Goal: Task Accomplishment & Management: Manage account settings

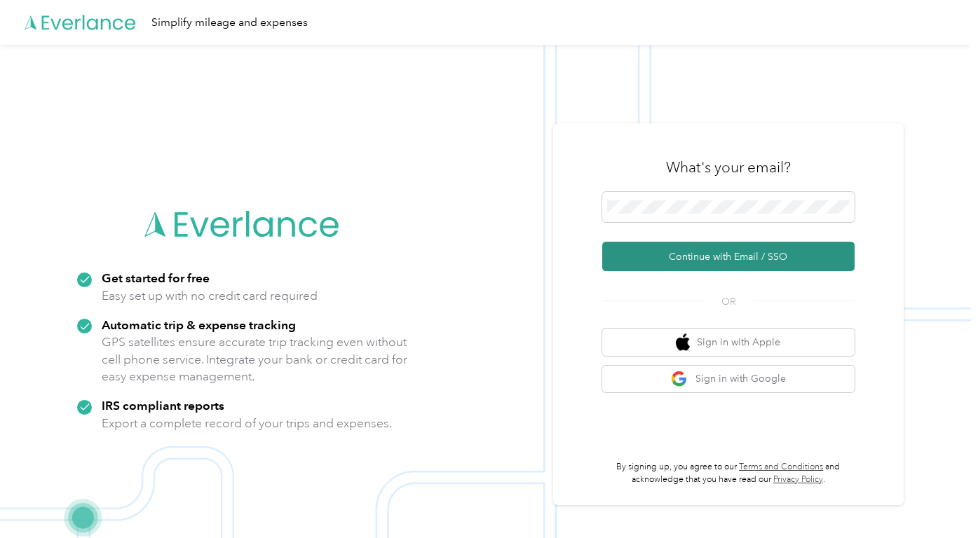
click at [712, 258] on button "Continue with Email / SSO" at bounding box center [728, 256] width 252 height 29
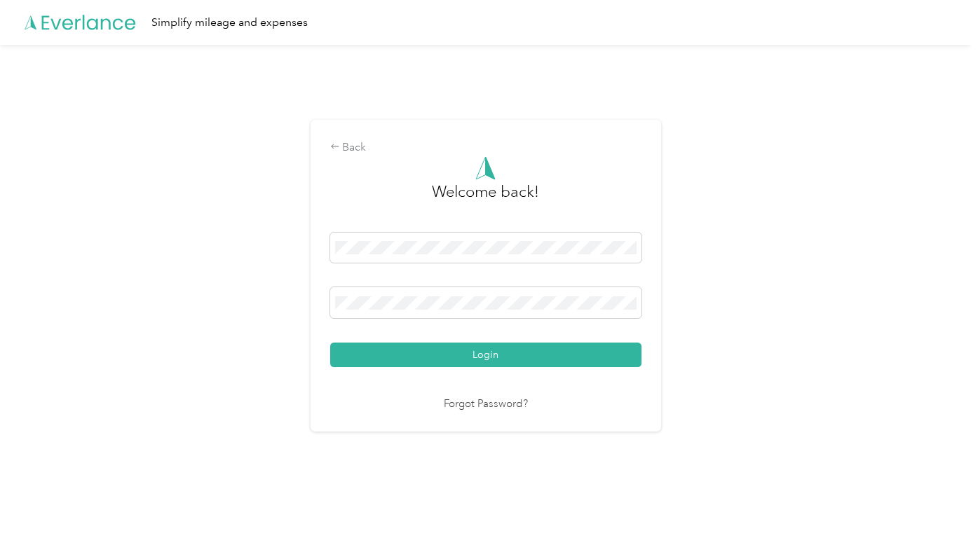
click at [488, 355] on button "Login" at bounding box center [485, 355] width 311 height 25
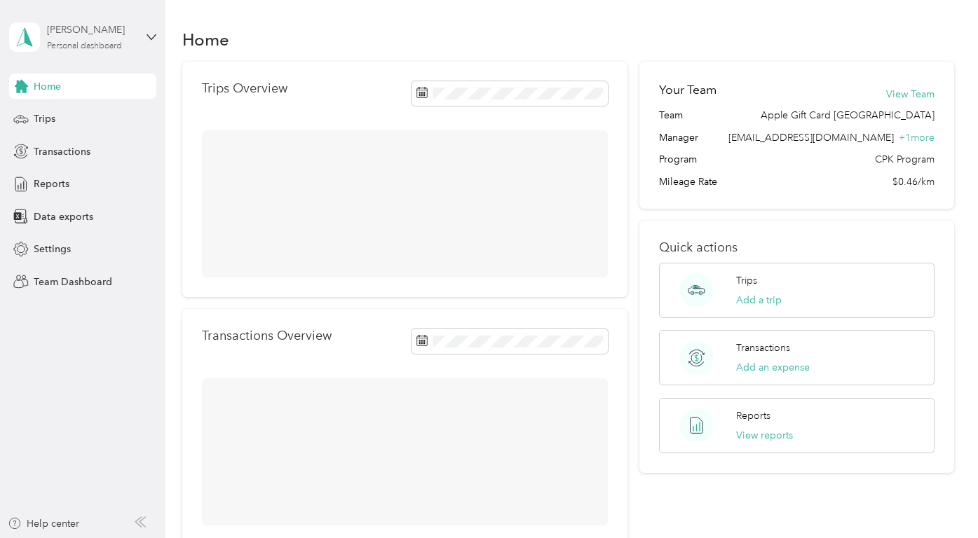
click at [102, 38] on div "[PERSON_NAME] Personal dashboard" at bounding box center [91, 36] width 88 height 28
click at [89, 114] on div "Team dashboard" at bounding box center [59, 115] width 75 height 15
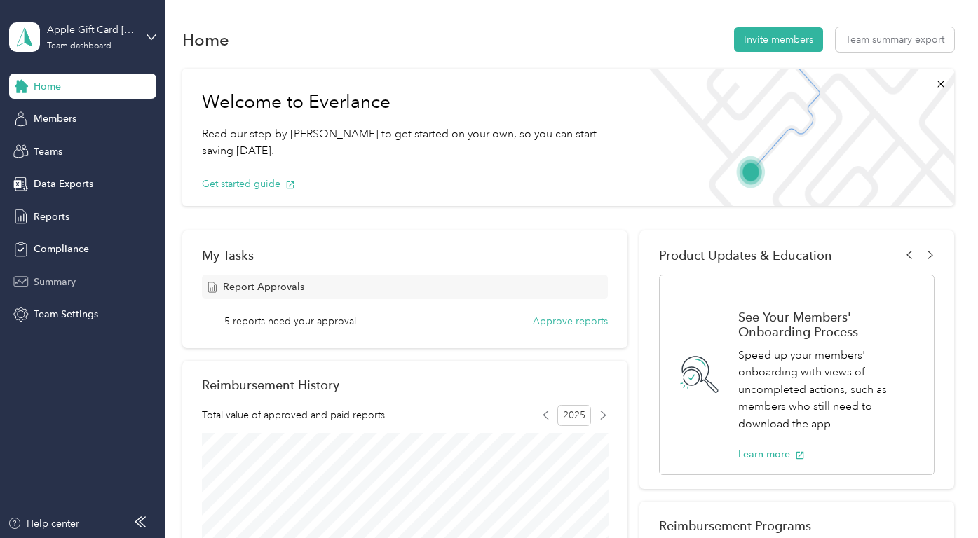
click at [68, 278] on span "Summary" at bounding box center [55, 282] width 42 height 15
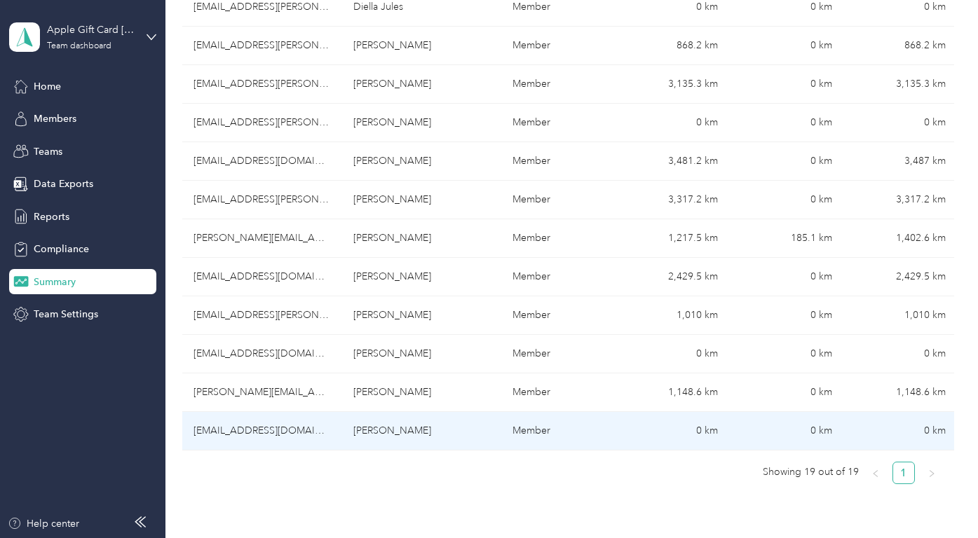
scroll to position [638, 0]
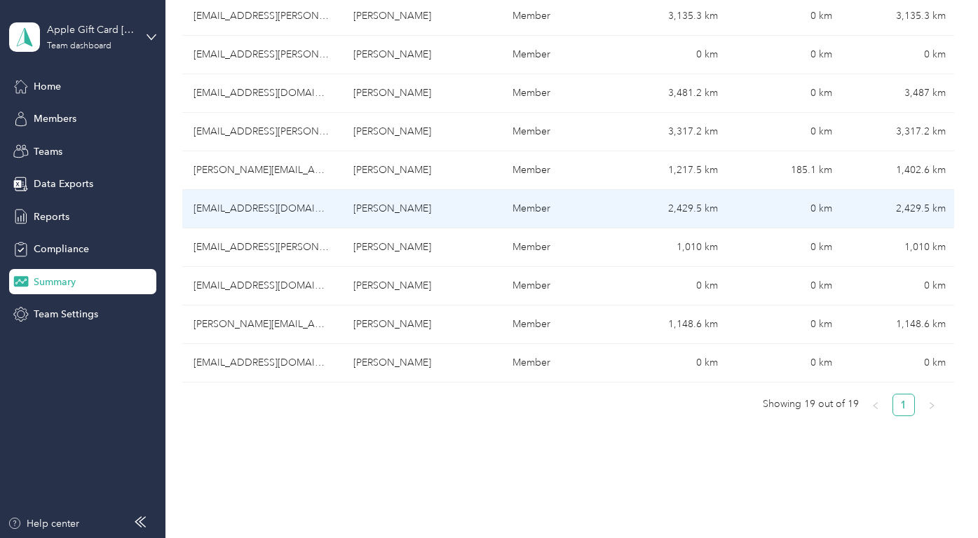
click at [402, 209] on td "[PERSON_NAME]" at bounding box center [422, 209] width 160 height 39
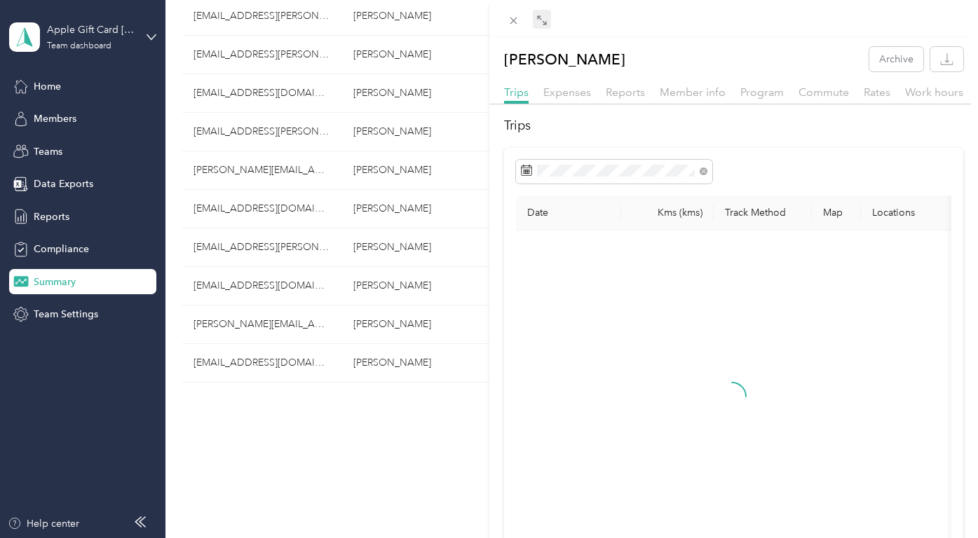
click at [539, 22] on icon at bounding box center [541, 20] width 11 height 11
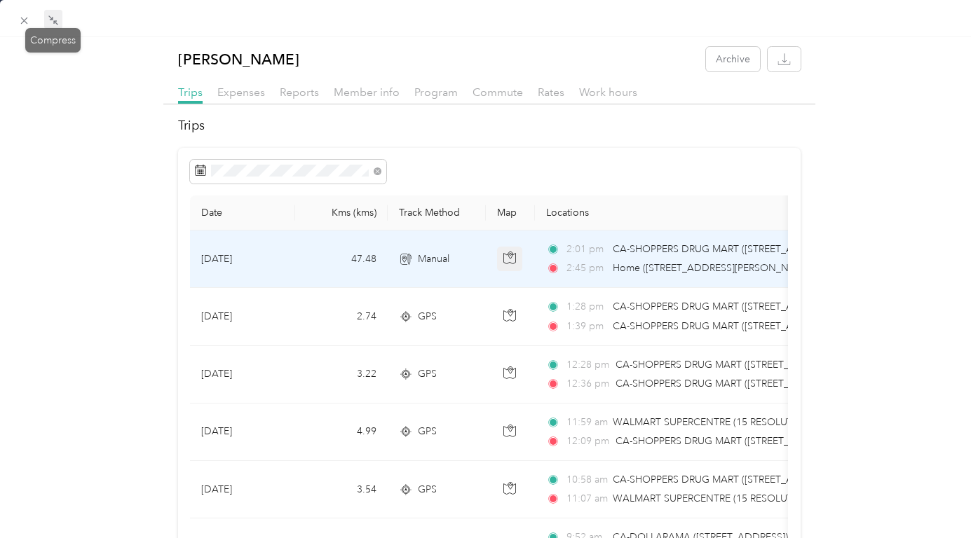
click at [507, 258] on icon "button" at bounding box center [509, 258] width 13 height 13
